Goal: Information Seeking & Learning: Learn about a topic

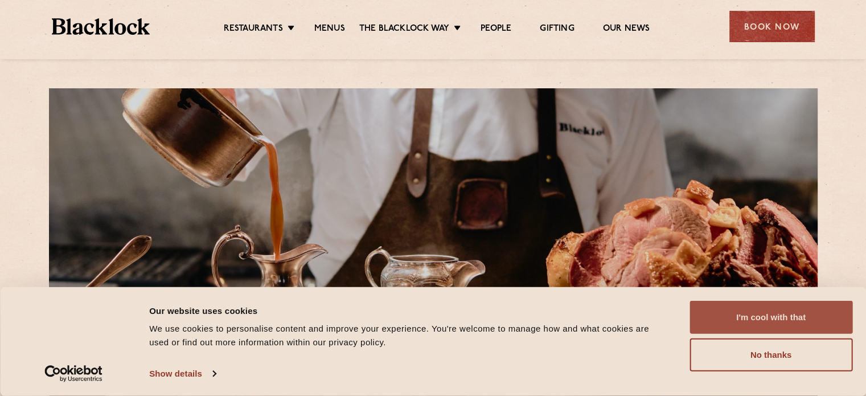
click at [784, 321] on button "I'm cool with that" at bounding box center [771, 317] width 163 height 33
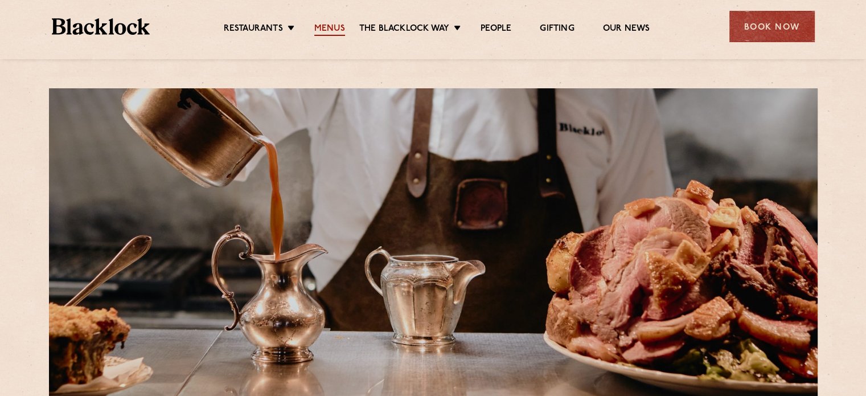
click at [328, 27] on link "Menus" at bounding box center [329, 29] width 31 height 13
click at [325, 29] on link "Menus" at bounding box center [329, 29] width 31 height 13
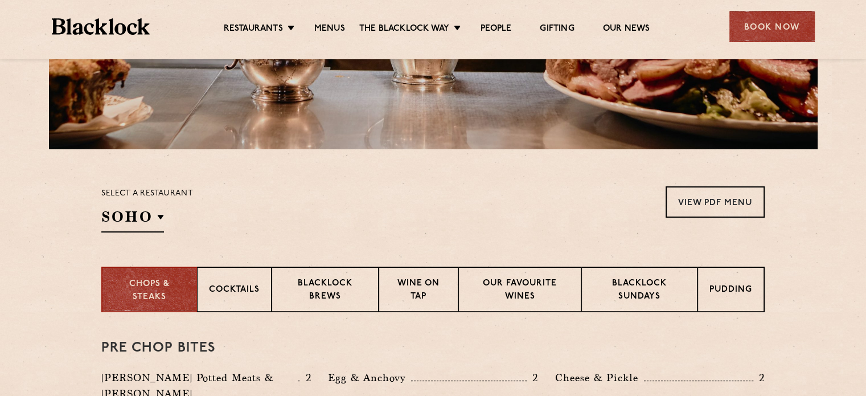
scroll to position [318, 0]
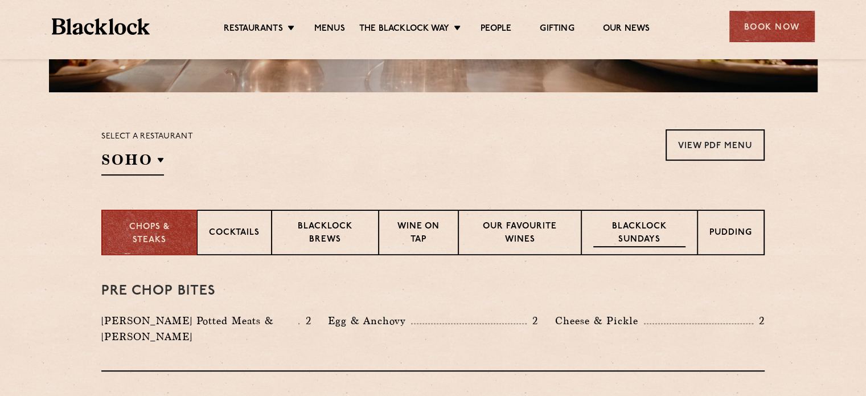
click at [628, 231] on p "Blacklock Sundays" at bounding box center [640, 233] width 92 height 27
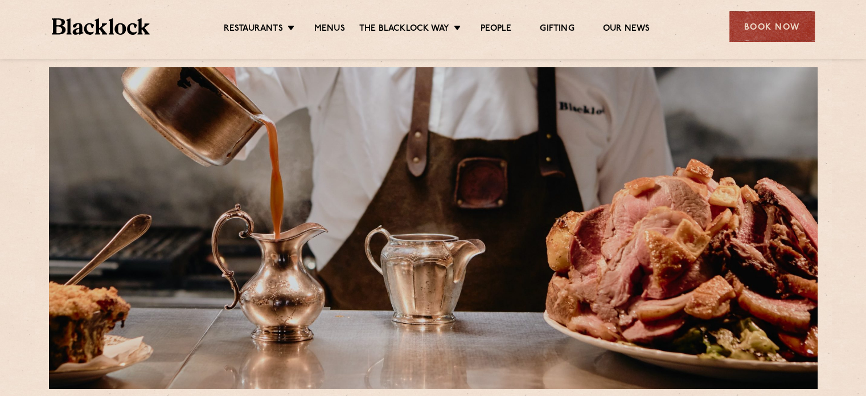
scroll to position [0, 0]
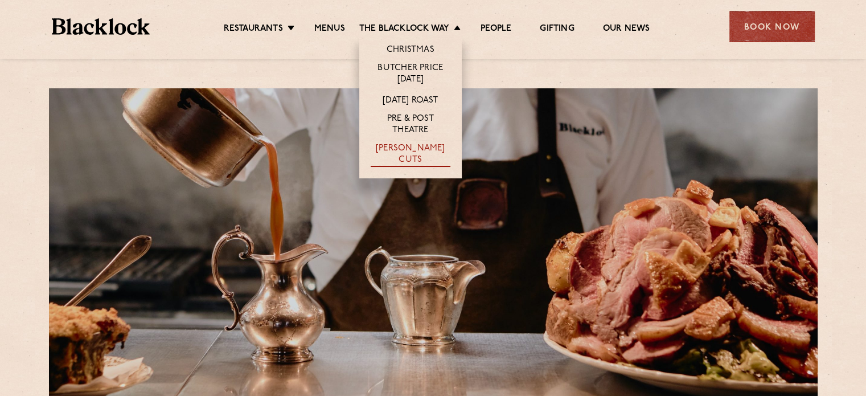
click at [410, 150] on link "[PERSON_NAME] Cuts" at bounding box center [411, 155] width 80 height 24
